Goal: Task Accomplishment & Management: Manage account settings

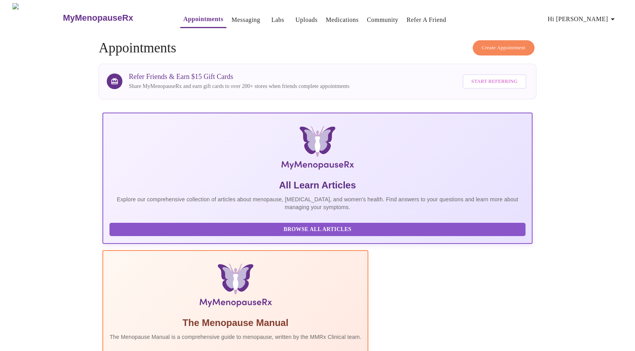
scroll to position [10, 0]
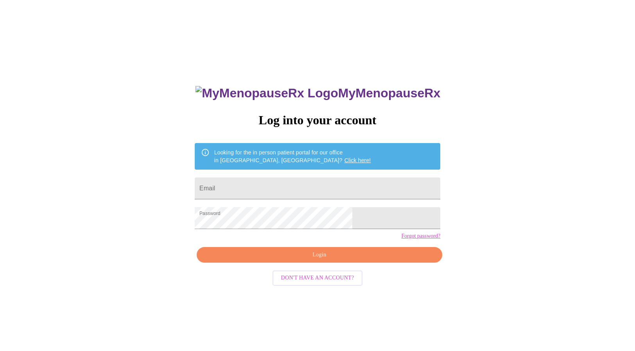
scroll to position [8, 0]
